Goal: Information Seeking & Learning: Find specific fact

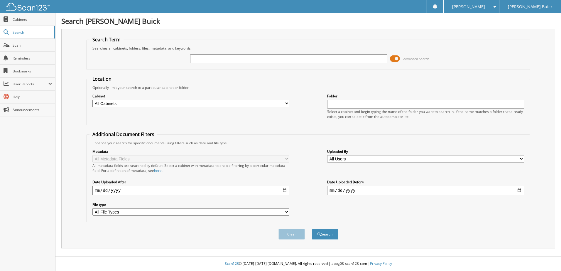
click at [260, 60] on input "text" at bounding box center [288, 58] width 197 height 9
type input "311108"
click at [312, 229] on button "Search" at bounding box center [325, 234] width 26 height 11
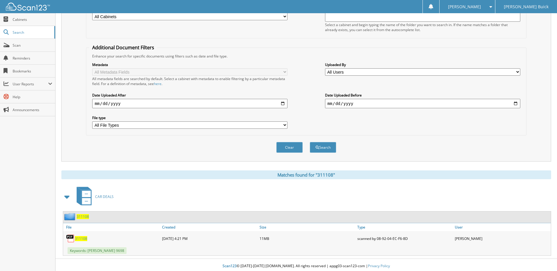
scroll to position [90, 0]
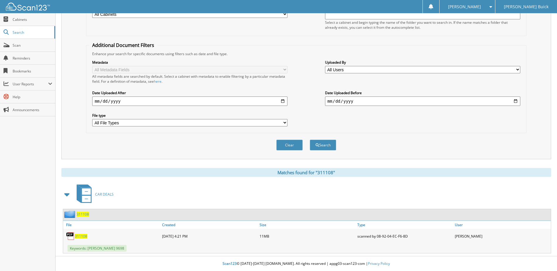
click at [80, 236] on span "311108" at bounding box center [81, 236] width 12 height 5
